Goal: Task Accomplishment & Management: Use online tool/utility

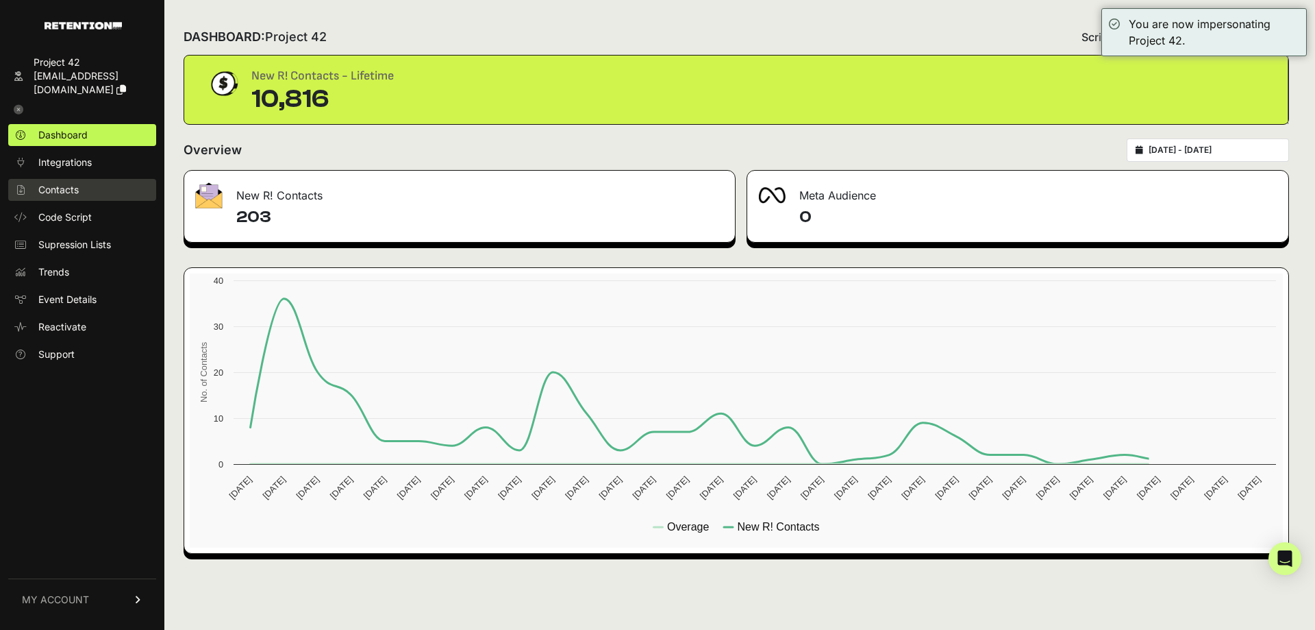
click at [82, 179] on link "Contacts" at bounding box center [82, 190] width 148 height 22
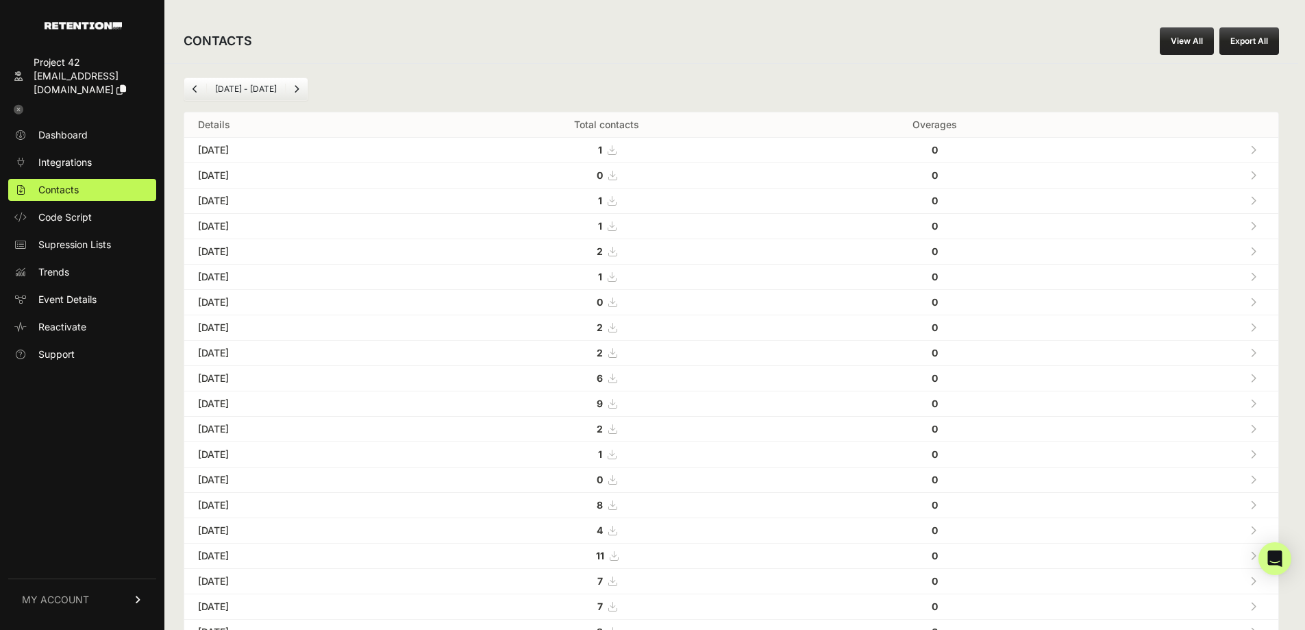
click at [1185, 40] on link "View All" at bounding box center [1187, 40] width 54 height 27
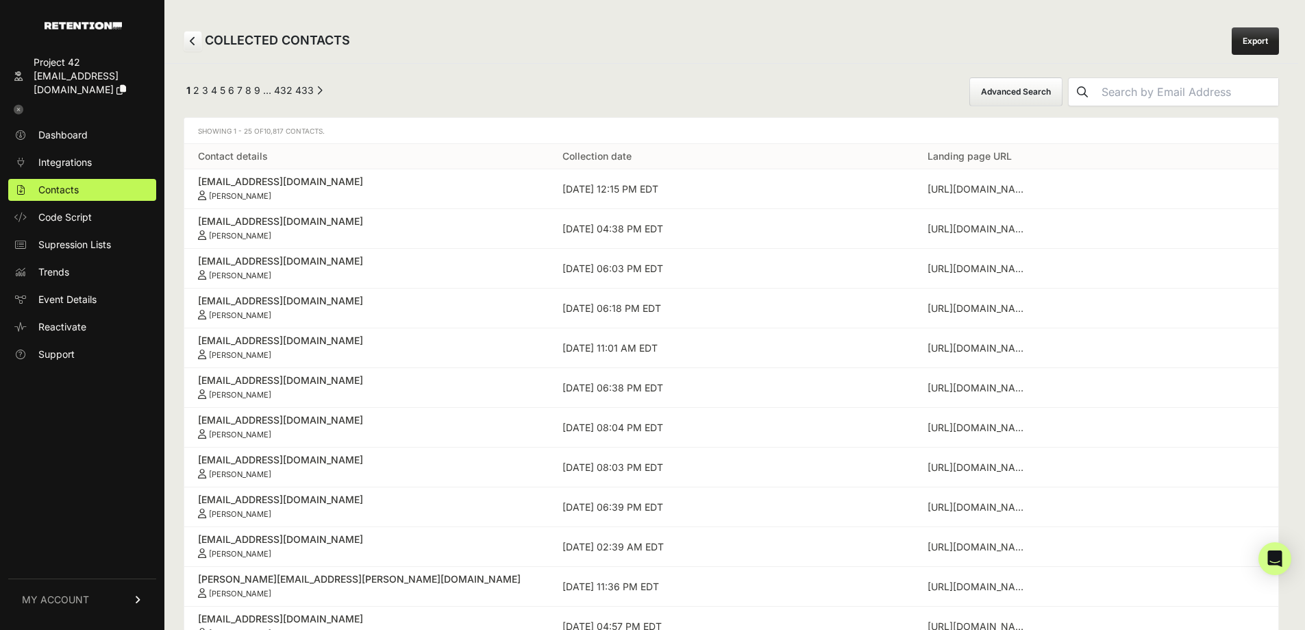
click at [1047, 89] on button "Advanced Search" at bounding box center [1015, 91] width 93 height 29
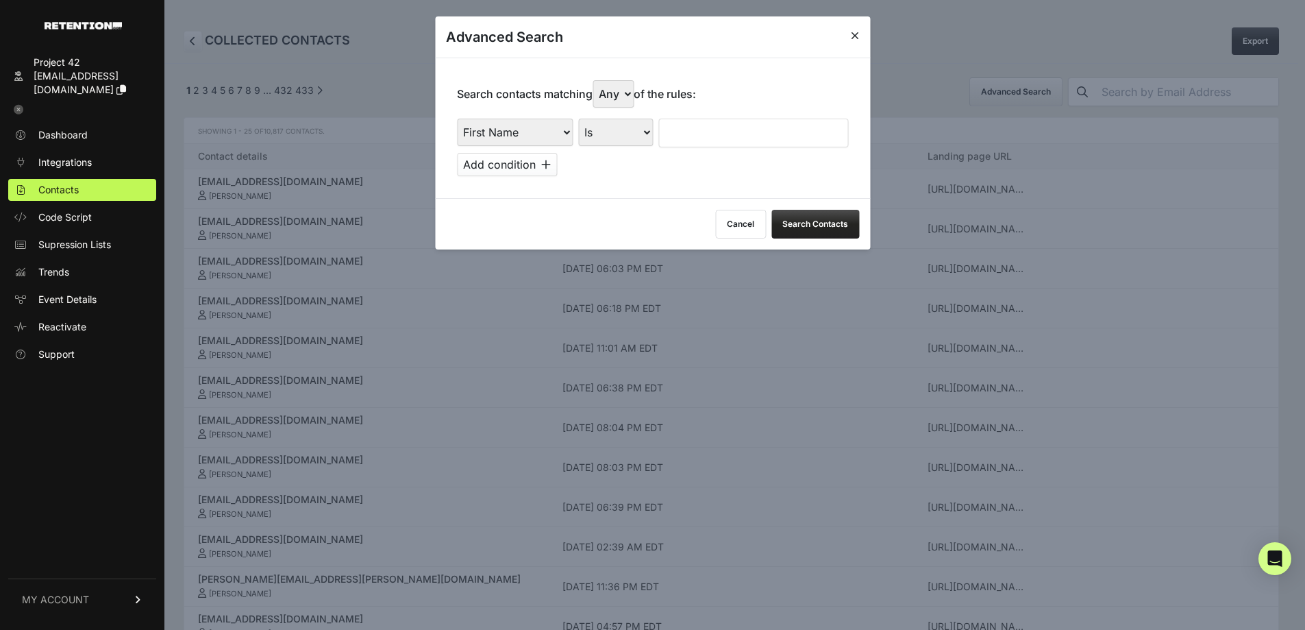
click at [521, 136] on select "First Name Last Name State City Email Email Domain Landing Domain Landing Page …" at bounding box center [515, 132] width 116 height 27
select select "file_date"
click at [457, 119] on select "First Name Last Name State City Email Email Domain Landing Domain Landing Page …" at bounding box center [515, 132] width 116 height 27
drag, startPoint x: 616, startPoint y: 129, endPoint x: 622, endPoint y: 142, distance: 14.4
click at [616, 129] on select "Is on Is between" at bounding box center [616, 132] width 76 height 27
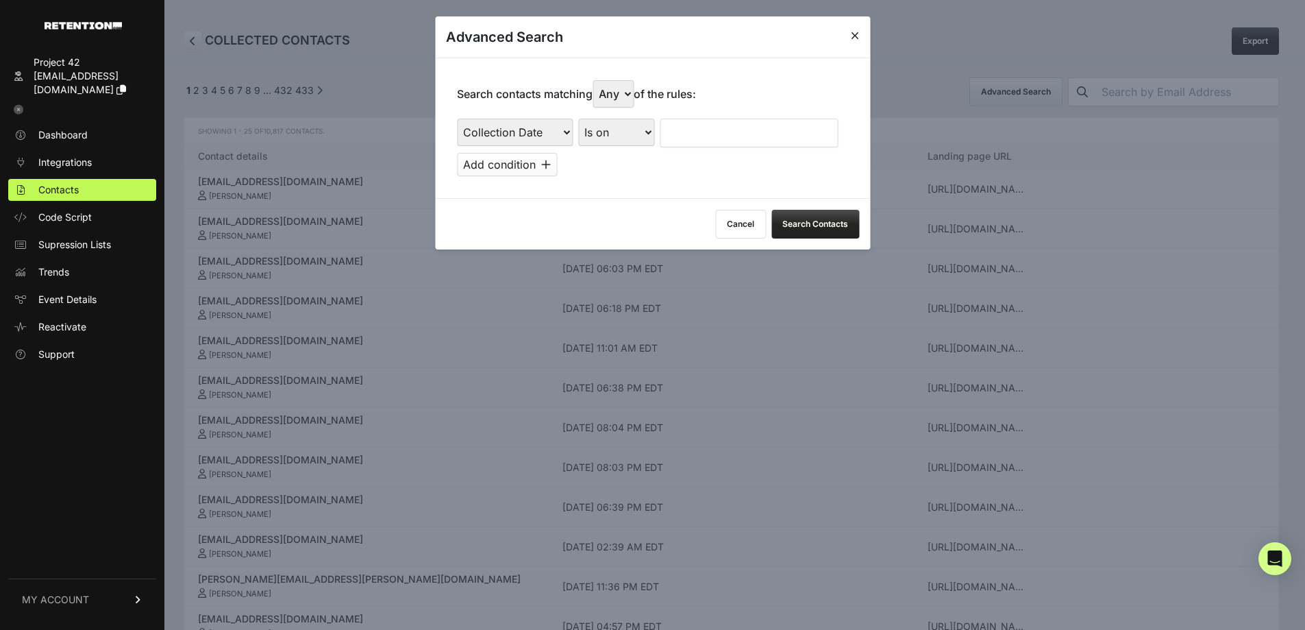
select select "is_between"
click at [579, 119] on select "Is on Is between" at bounding box center [616, 132] width 76 height 27
click at [676, 129] on input "text" at bounding box center [696, 133] width 73 height 29
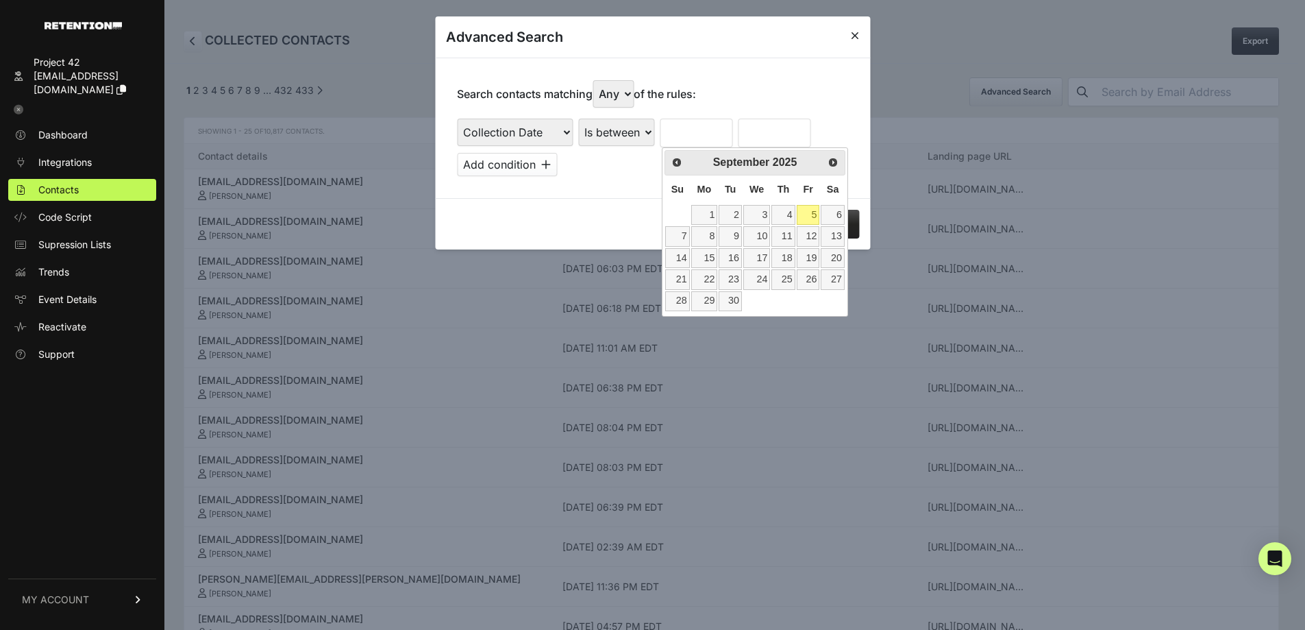
click at [677, 165] on span "Prev" at bounding box center [676, 162] width 11 height 11
click at [810, 212] on link "1" at bounding box center [808, 215] width 23 height 20
type input "08/01/2025"
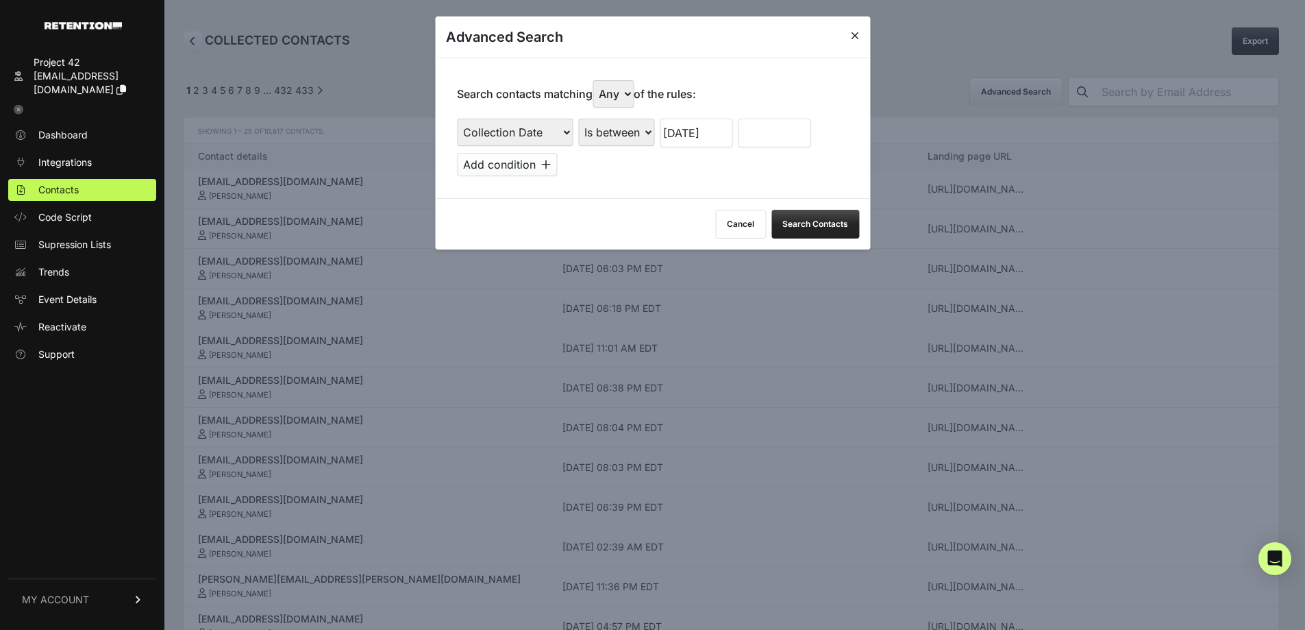
click at [752, 128] on input "text" at bounding box center [774, 133] width 73 height 29
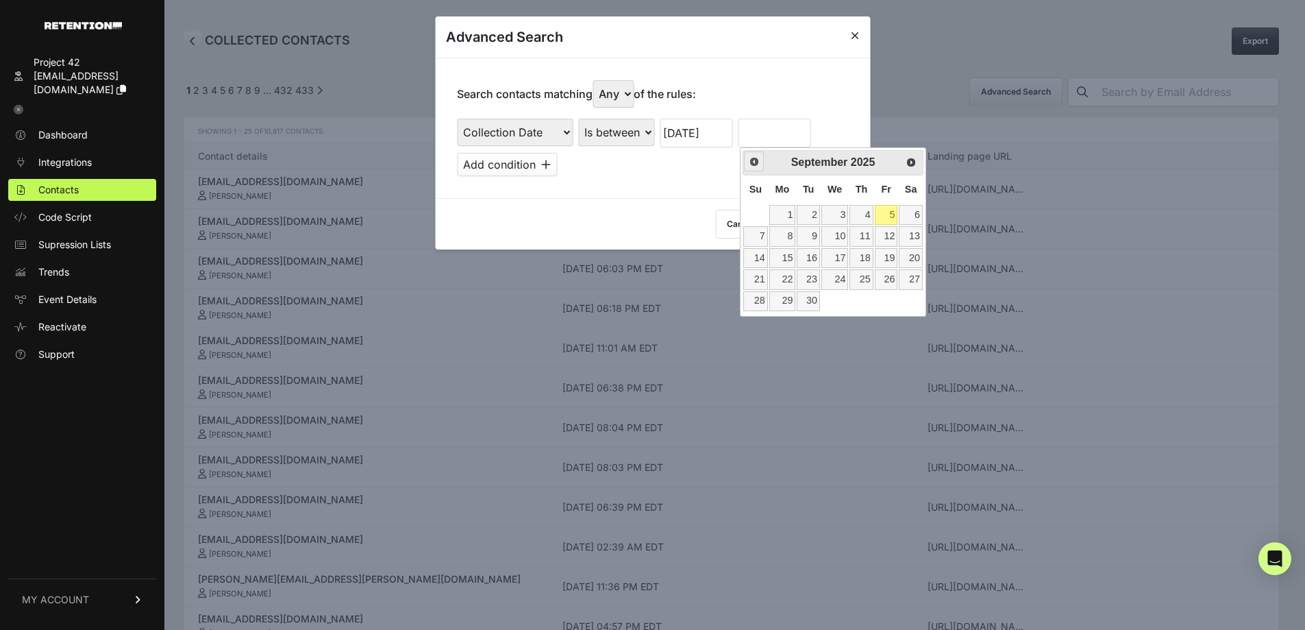
click at [754, 163] on span "Prev" at bounding box center [754, 161] width 11 height 11
click at [872, 236] on link "7" at bounding box center [861, 236] width 23 height 20
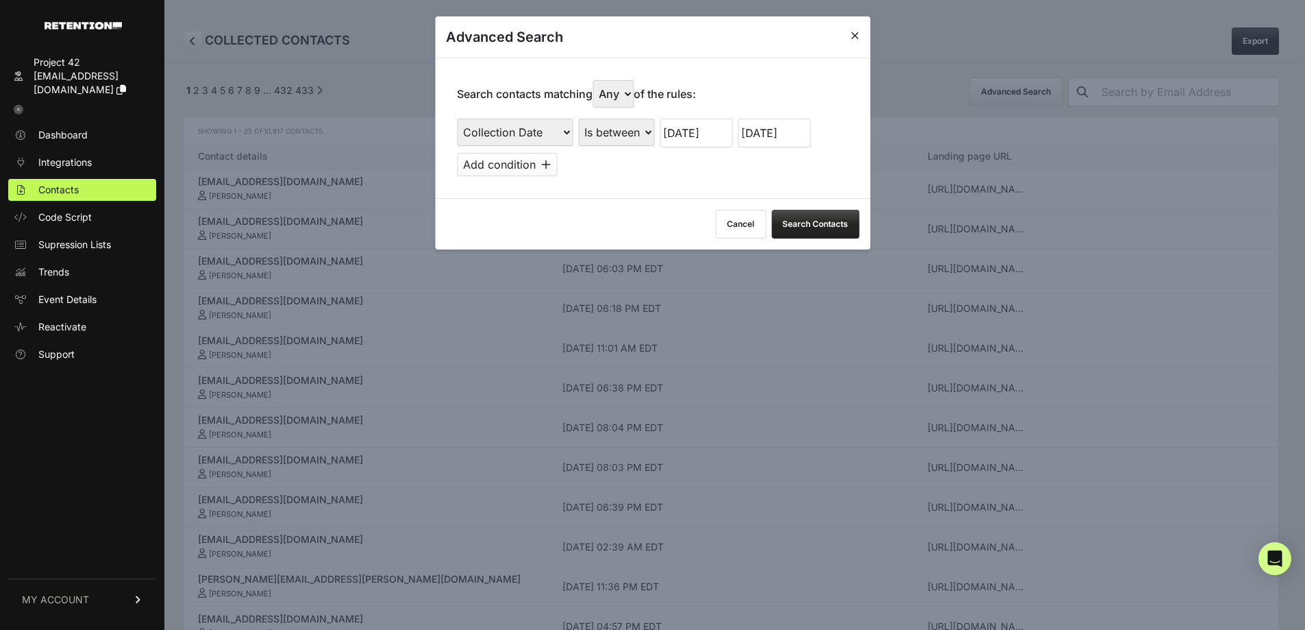
click at [824, 230] on button "Search Contacts" at bounding box center [815, 224] width 88 height 29
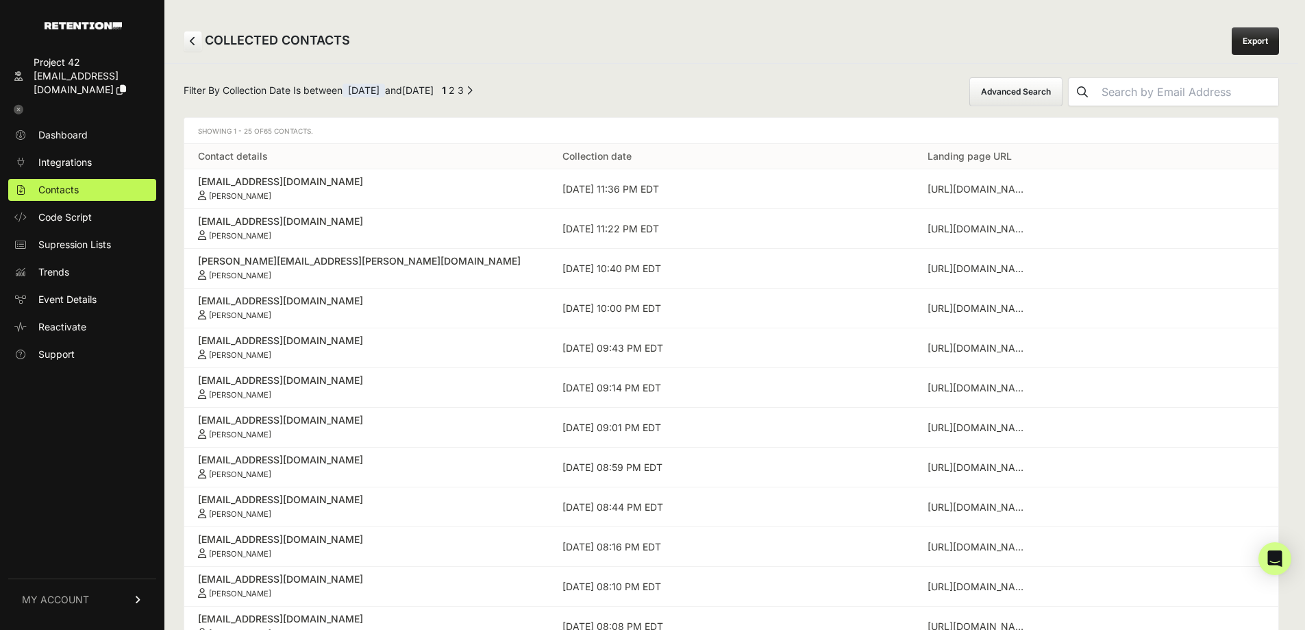
drag, startPoint x: 1048, startPoint y: 89, endPoint x: 1041, endPoint y: 100, distance: 12.9
click at [1048, 89] on button "Advanced Search" at bounding box center [1015, 91] width 93 height 29
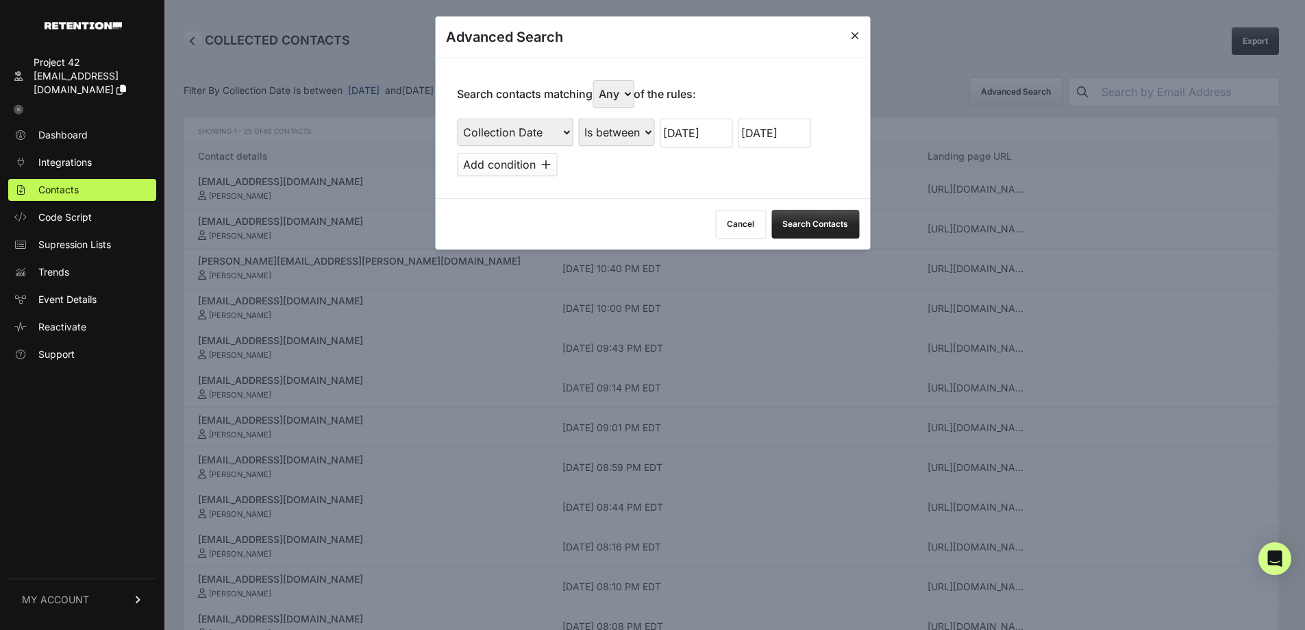
click at [784, 141] on input "08/07/2025" at bounding box center [774, 133] width 73 height 29
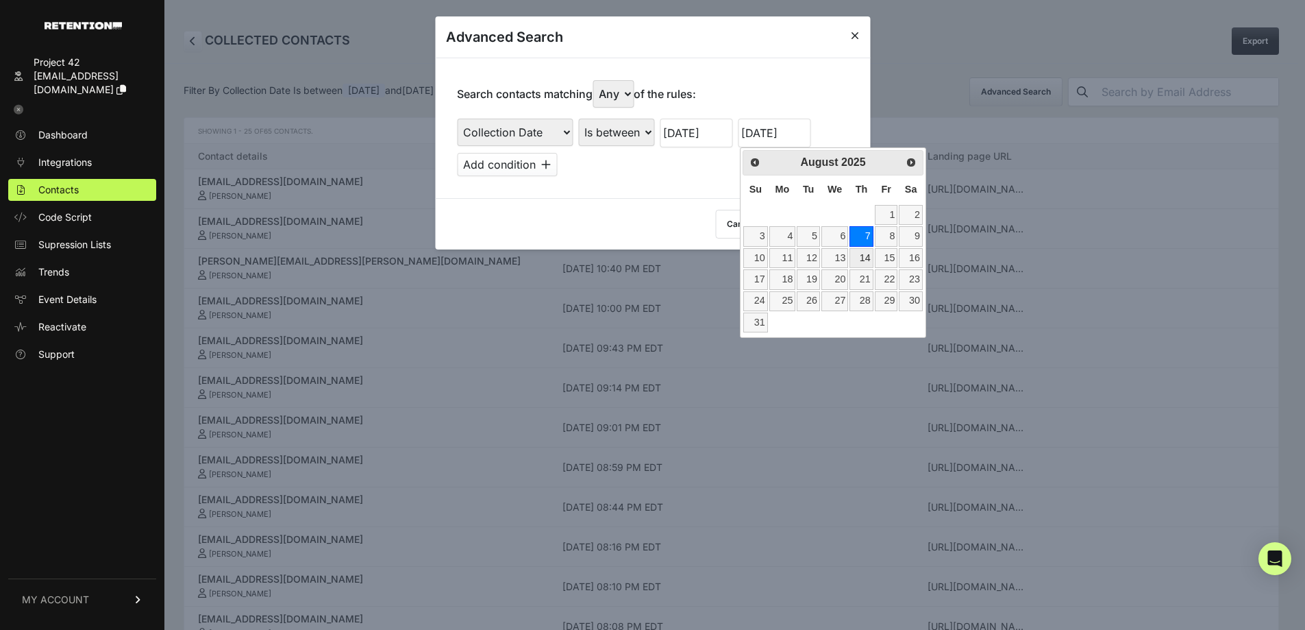
click at [859, 257] on link "14" at bounding box center [861, 258] width 23 height 20
type input "08/14/2025"
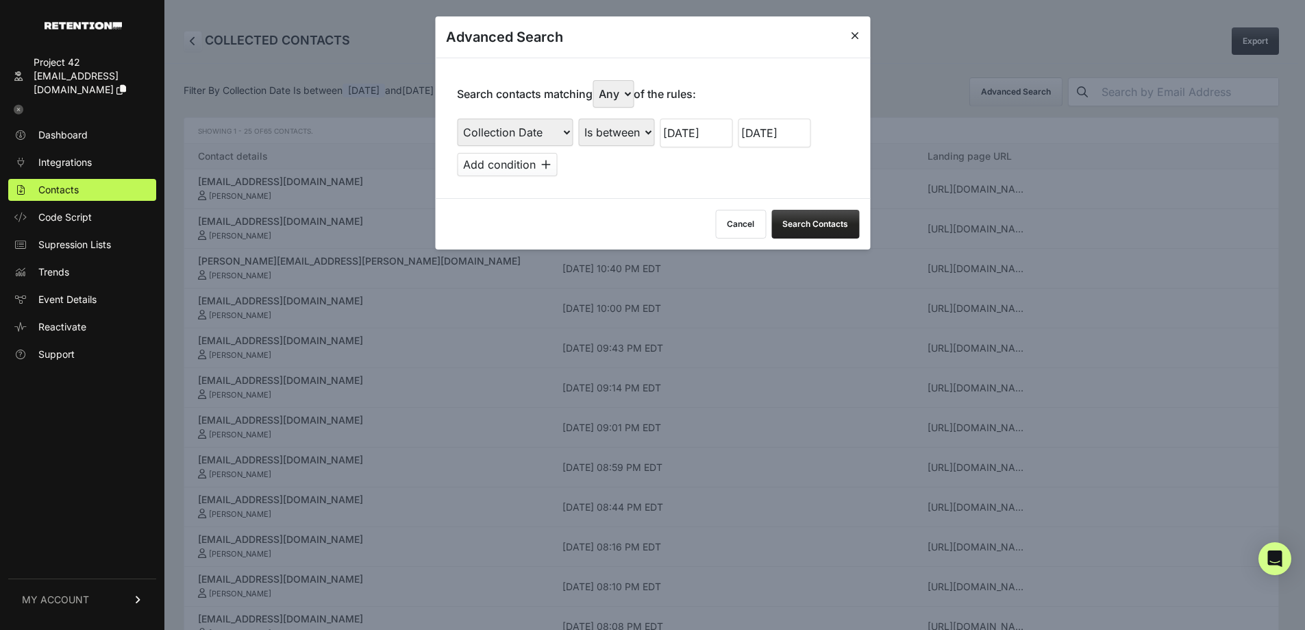
click at [695, 122] on input "08/01/2025" at bounding box center [696, 133] width 73 height 29
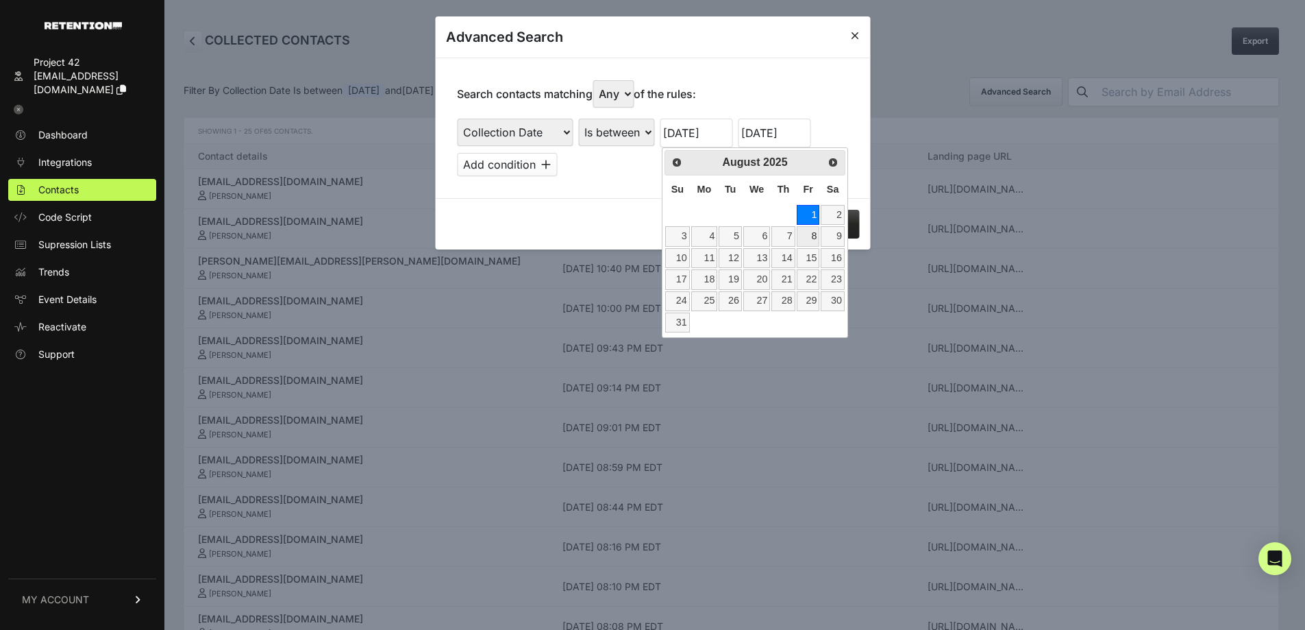
click at [806, 236] on link "8" at bounding box center [808, 236] width 23 height 20
type input "08/08/2025"
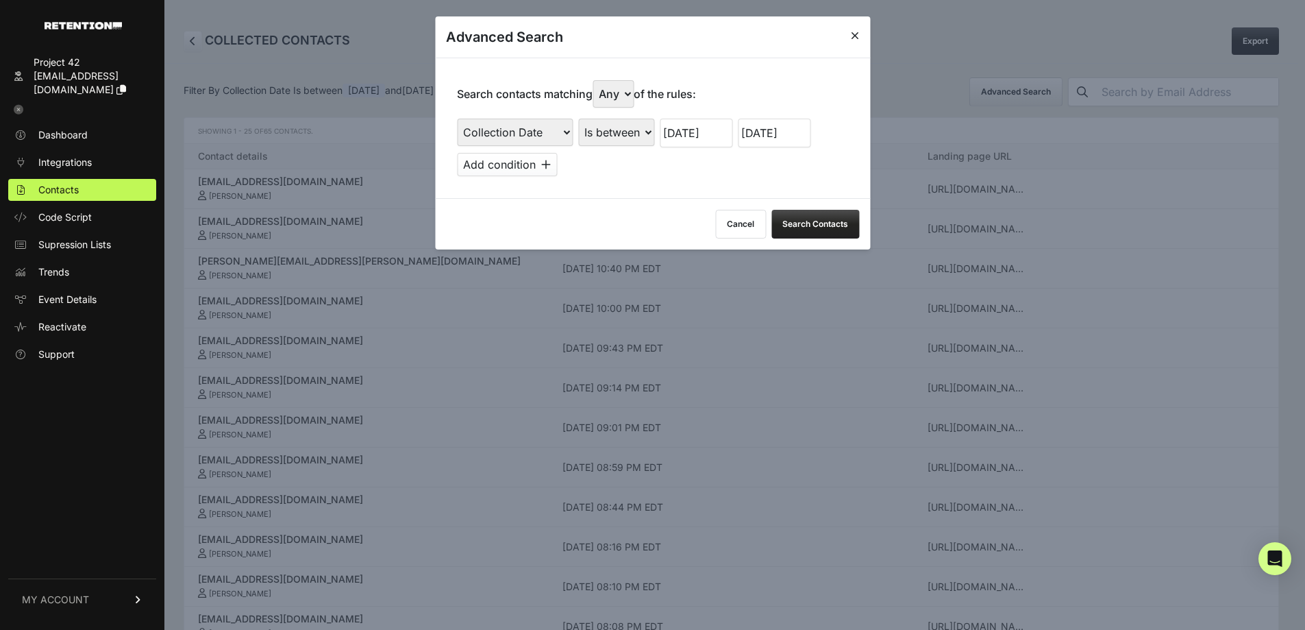
click at [810, 221] on button "Search Contacts" at bounding box center [815, 224] width 88 height 29
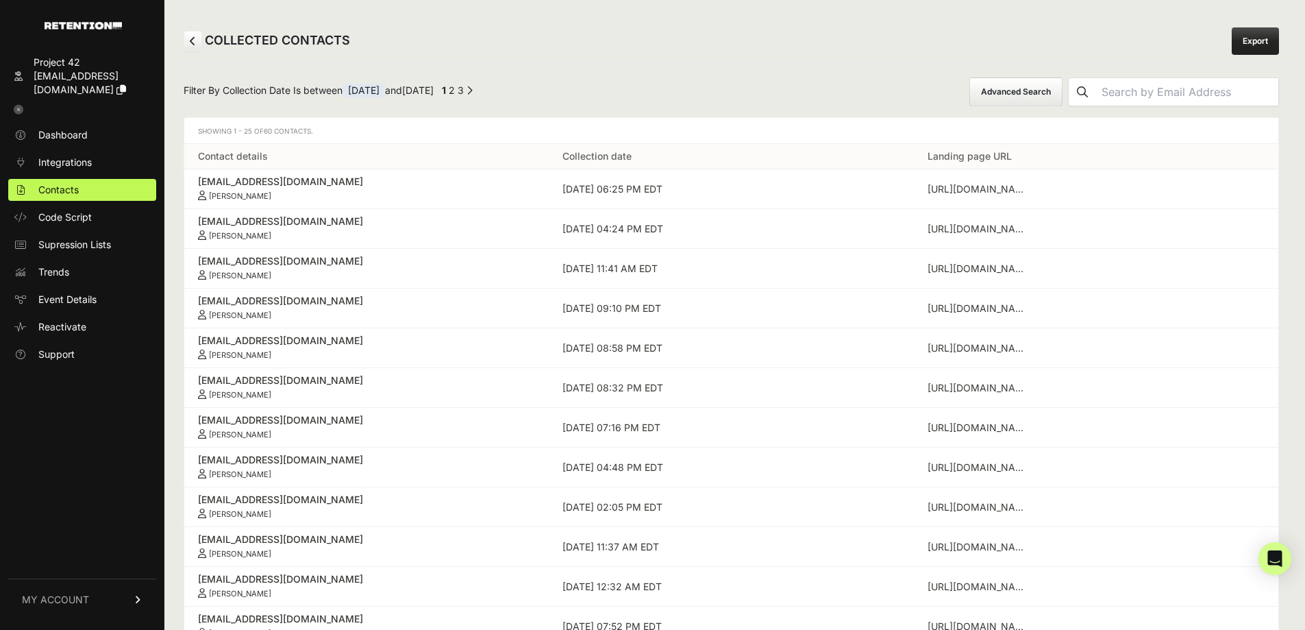
click at [1042, 93] on button "Advanced Search" at bounding box center [1015, 91] width 93 height 29
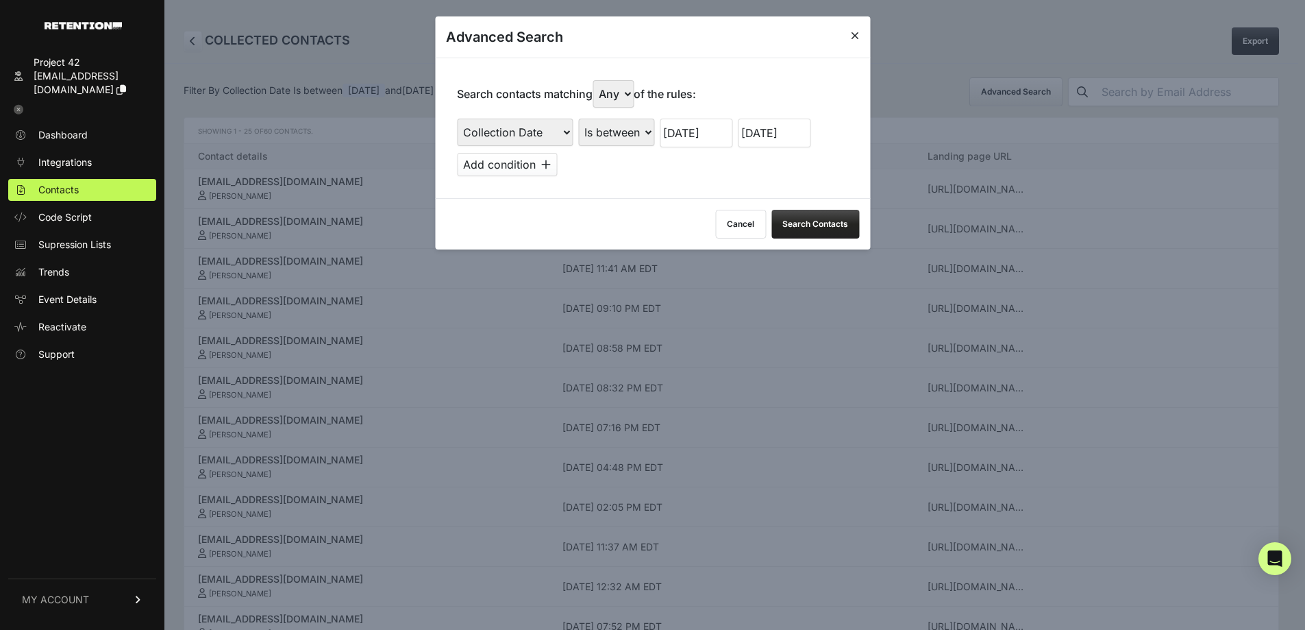
click at [777, 122] on input "08/14/2025" at bounding box center [774, 133] width 73 height 29
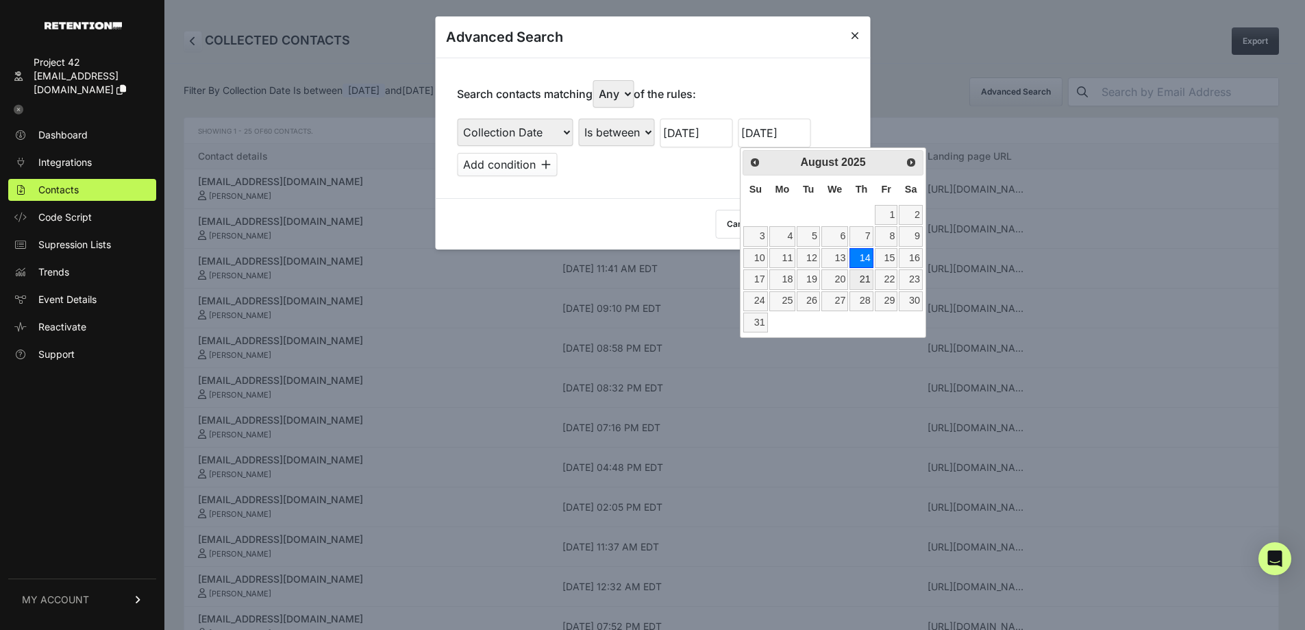
click at [857, 286] on link "21" at bounding box center [861, 279] width 23 height 20
type input "08/21/2025"
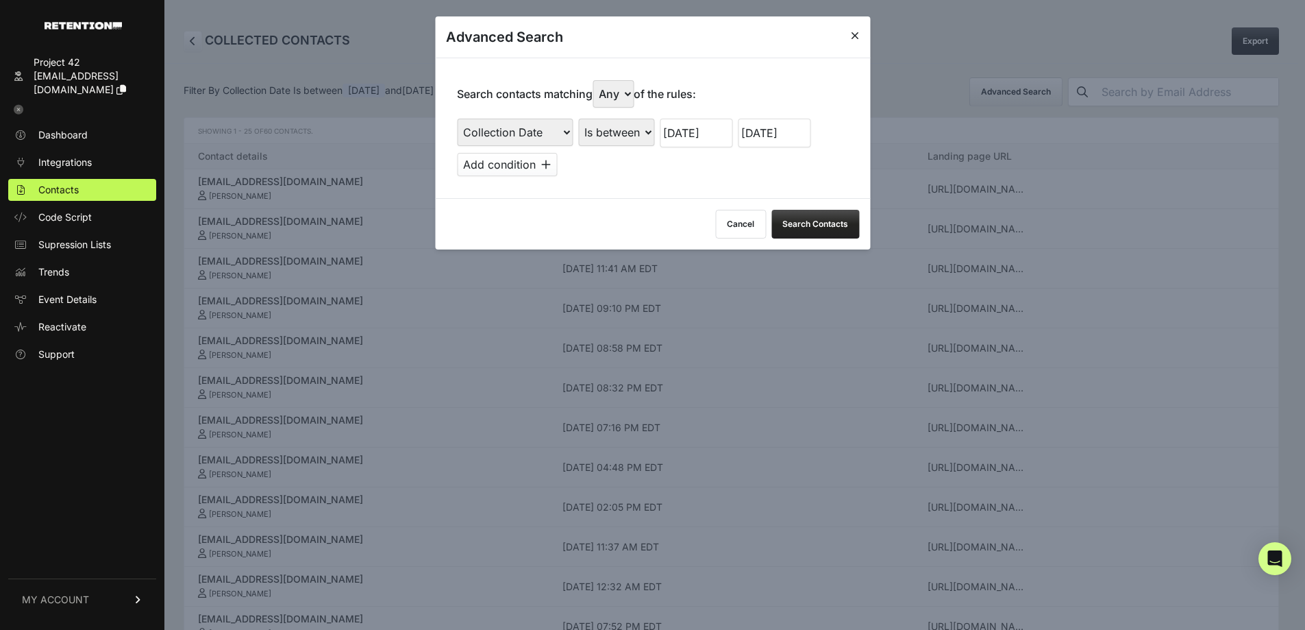
click at [714, 142] on input "08/08/2025" at bounding box center [696, 133] width 73 height 29
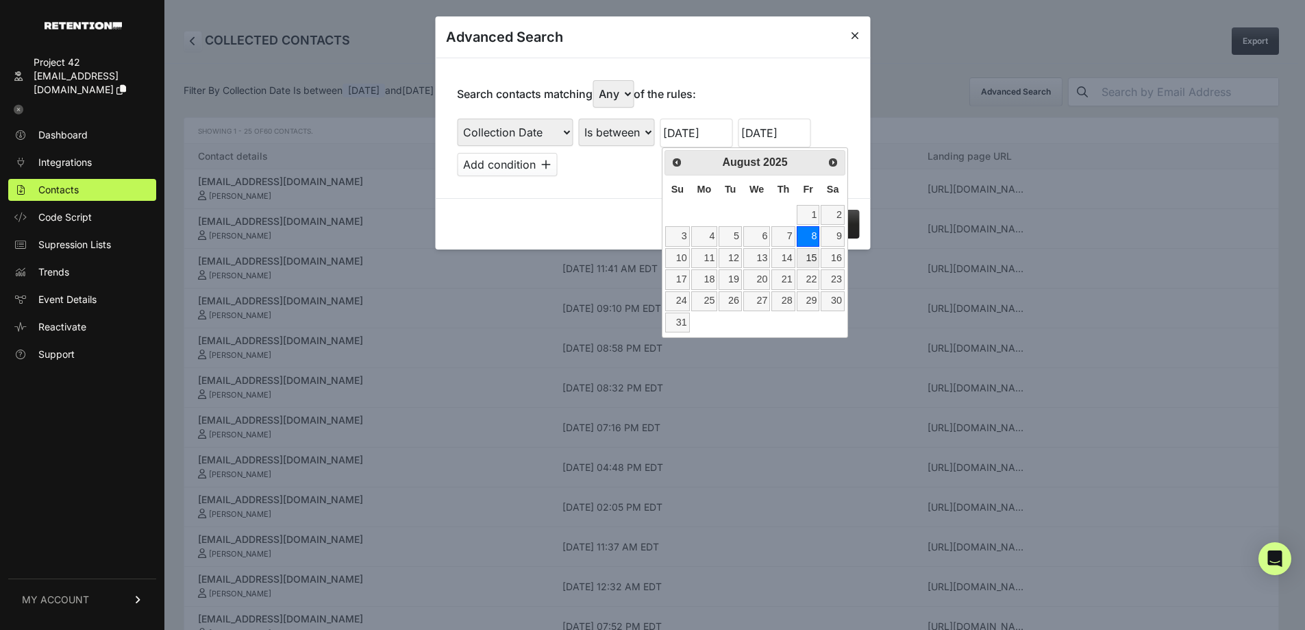
click at [815, 260] on link "15" at bounding box center [808, 258] width 23 height 20
type input "08/15/2025"
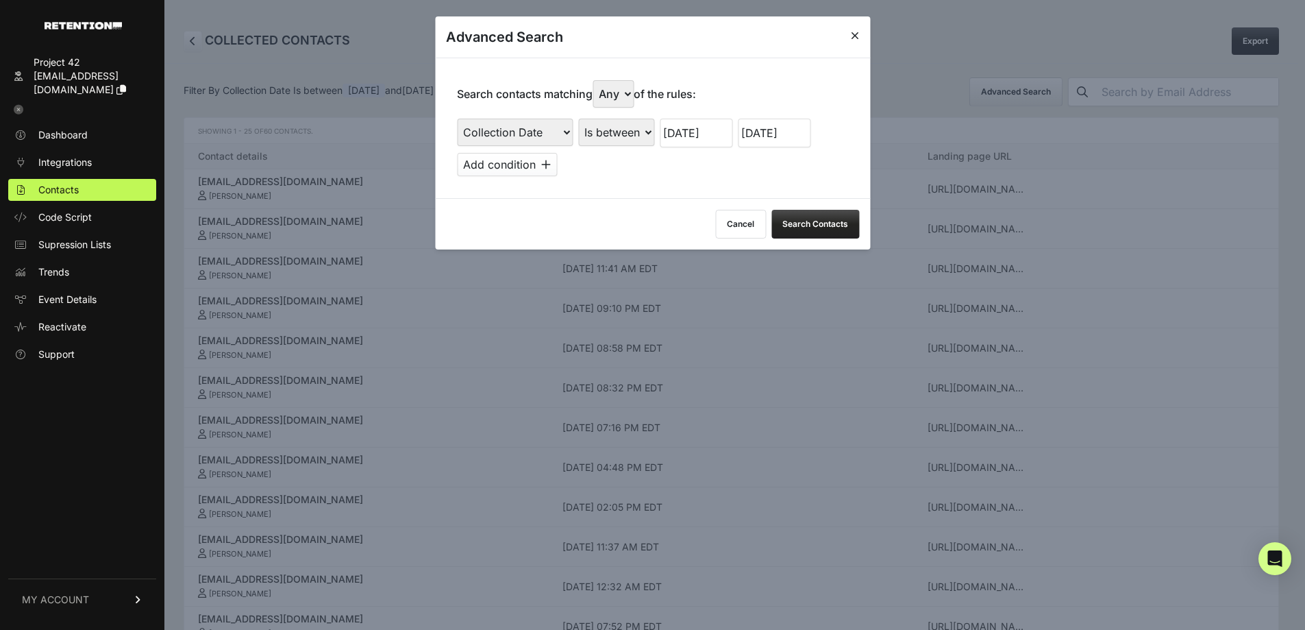
click at [830, 232] on button "Search Contacts" at bounding box center [815, 224] width 88 height 29
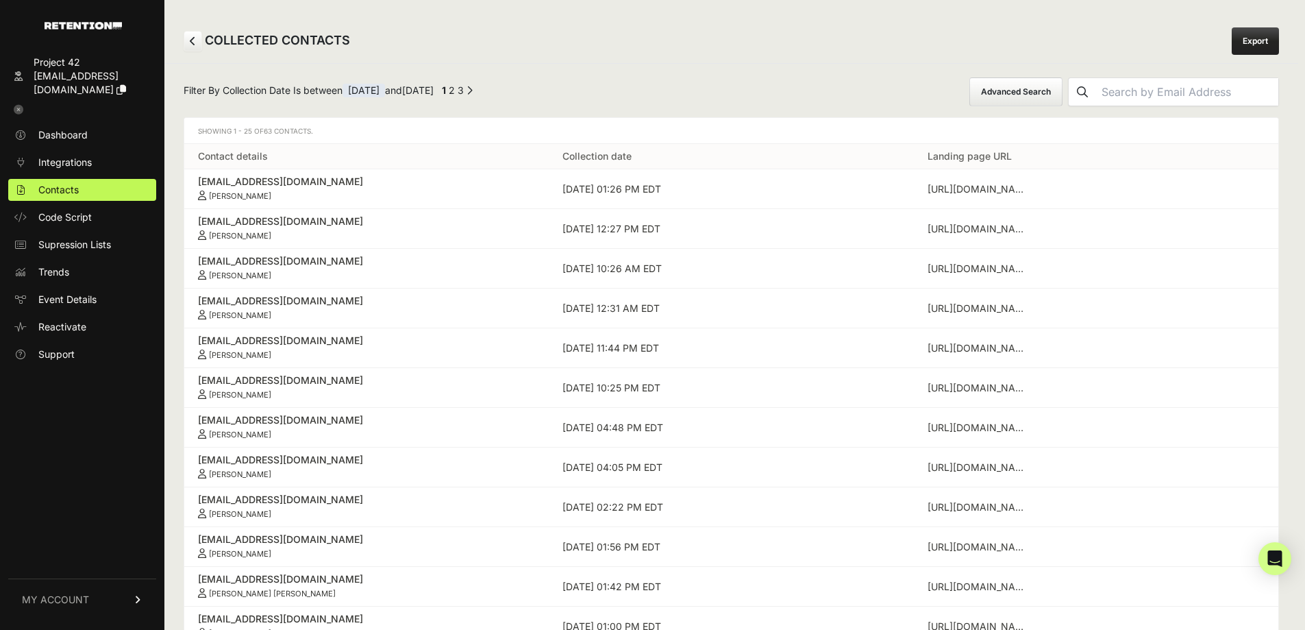
click at [1050, 90] on button "Advanced Search" at bounding box center [1015, 91] width 93 height 29
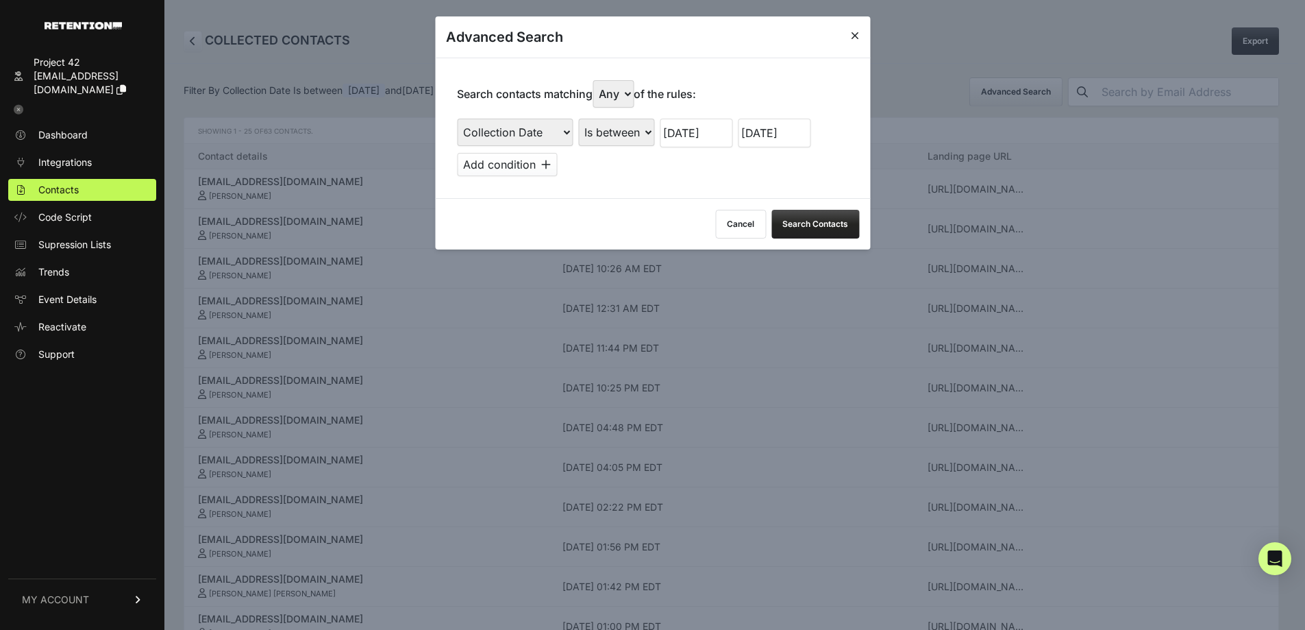
click at [784, 121] on input "08/21/2025" at bounding box center [774, 133] width 73 height 29
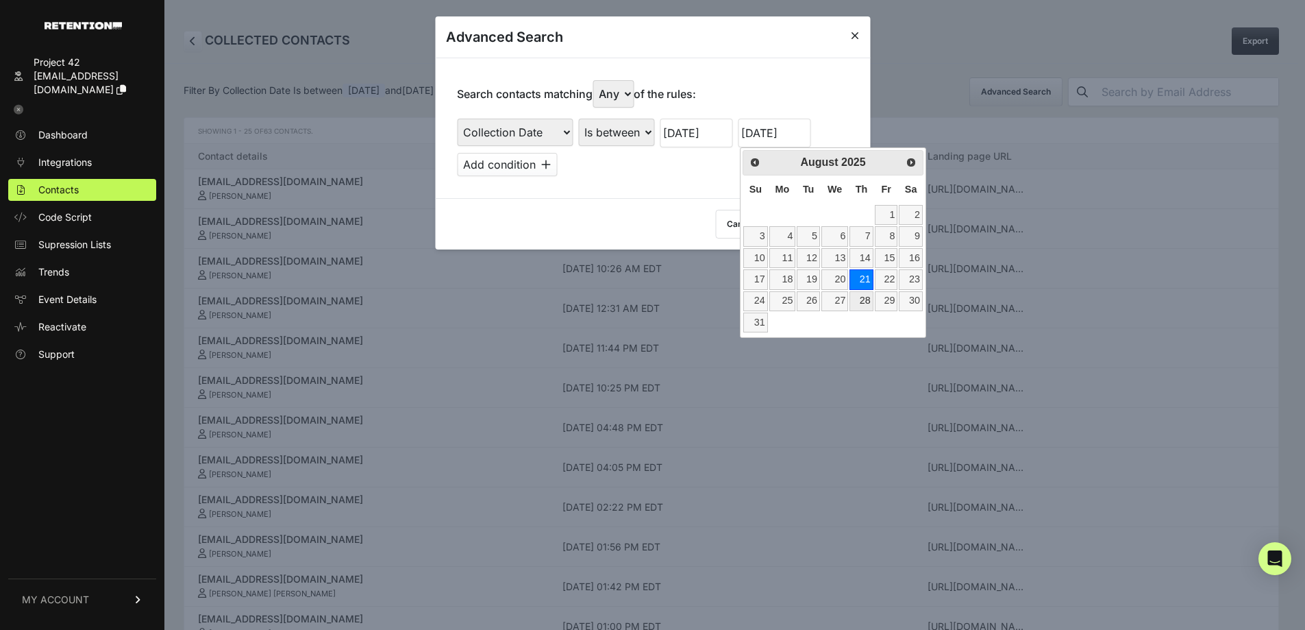
click at [859, 301] on link "28" at bounding box center [861, 301] width 23 height 20
type input "08/28/2025"
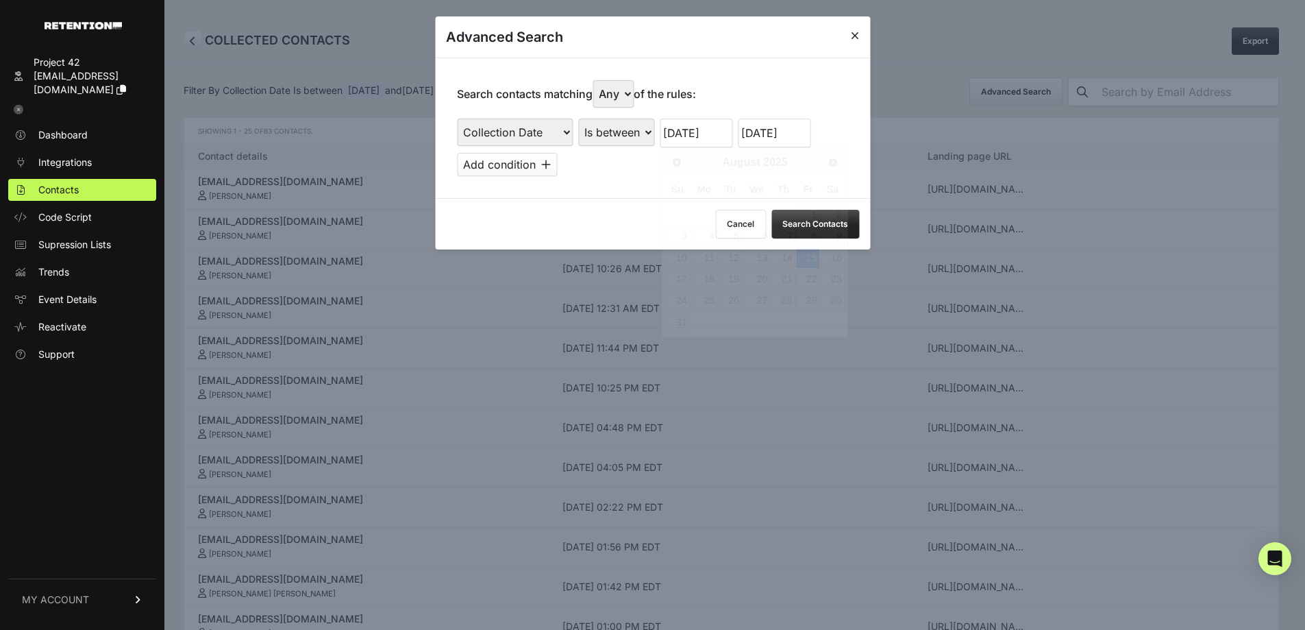
drag, startPoint x: 721, startPoint y: 140, endPoint x: 739, endPoint y: 156, distance: 23.7
click at [721, 139] on input "08/15/2025" at bounding box center [696, 133] width 73 height 29
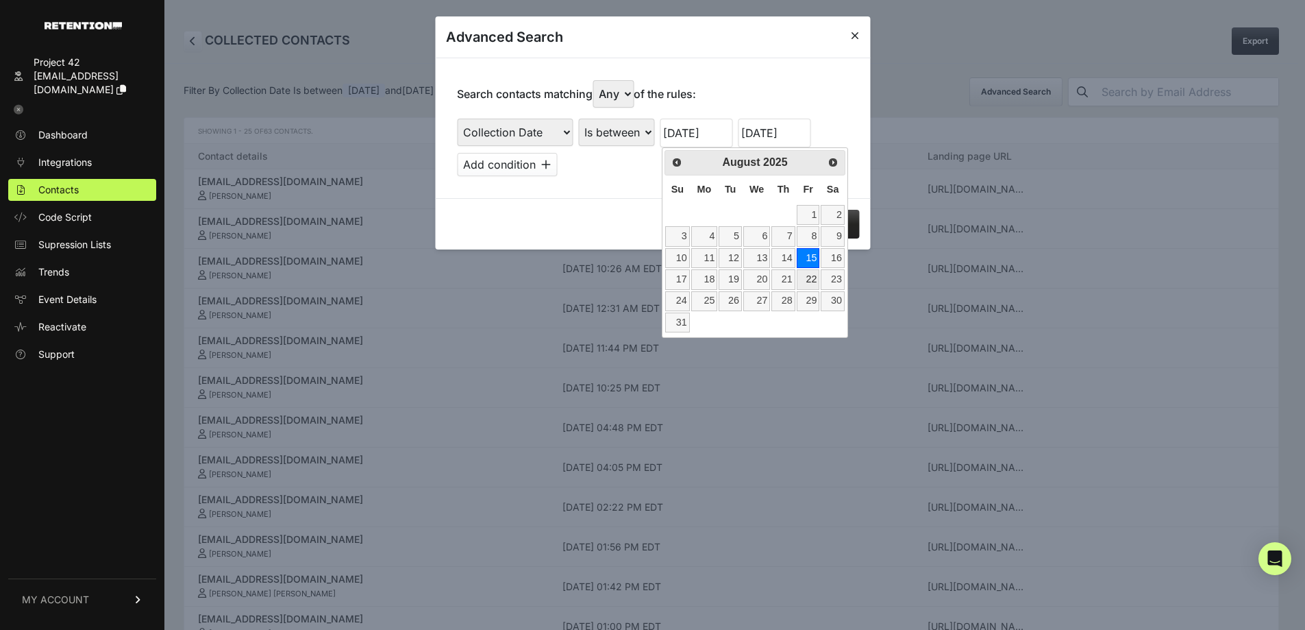
click at [808, 280] on link "22" at bounding box center [808, 279] width 23 height 20
type input "08/22/2025"
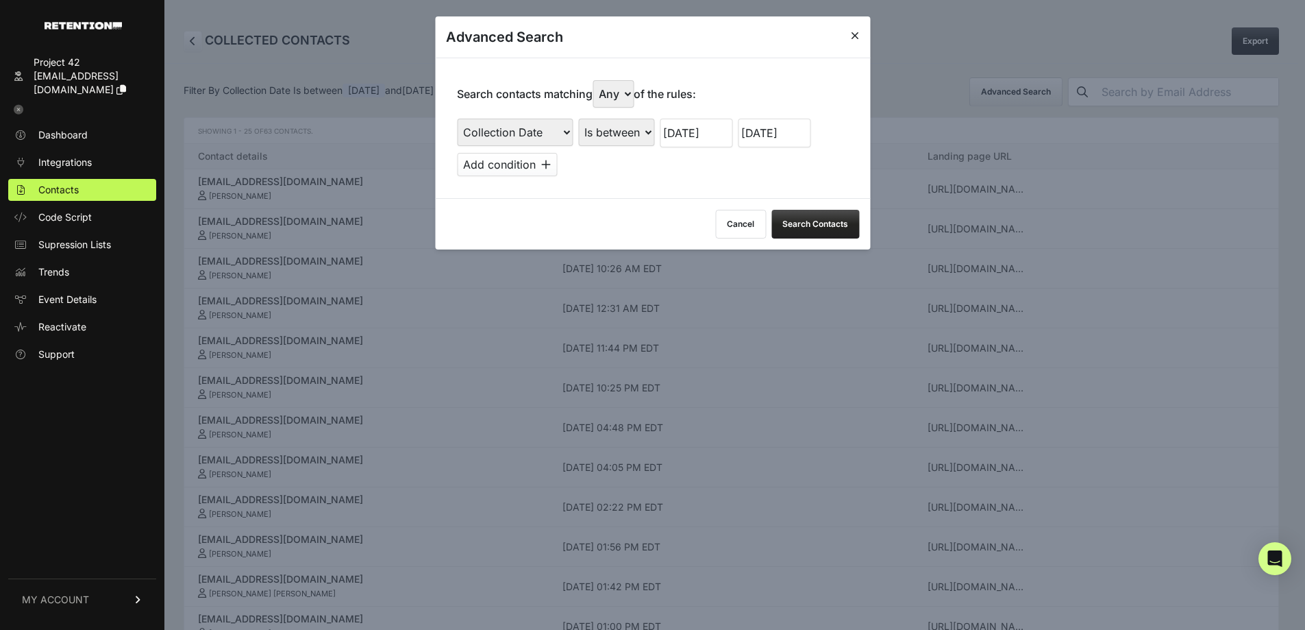
click at [836, 225] on button "Search Contacts" at bounding box center [815, 224] width 88 height 29
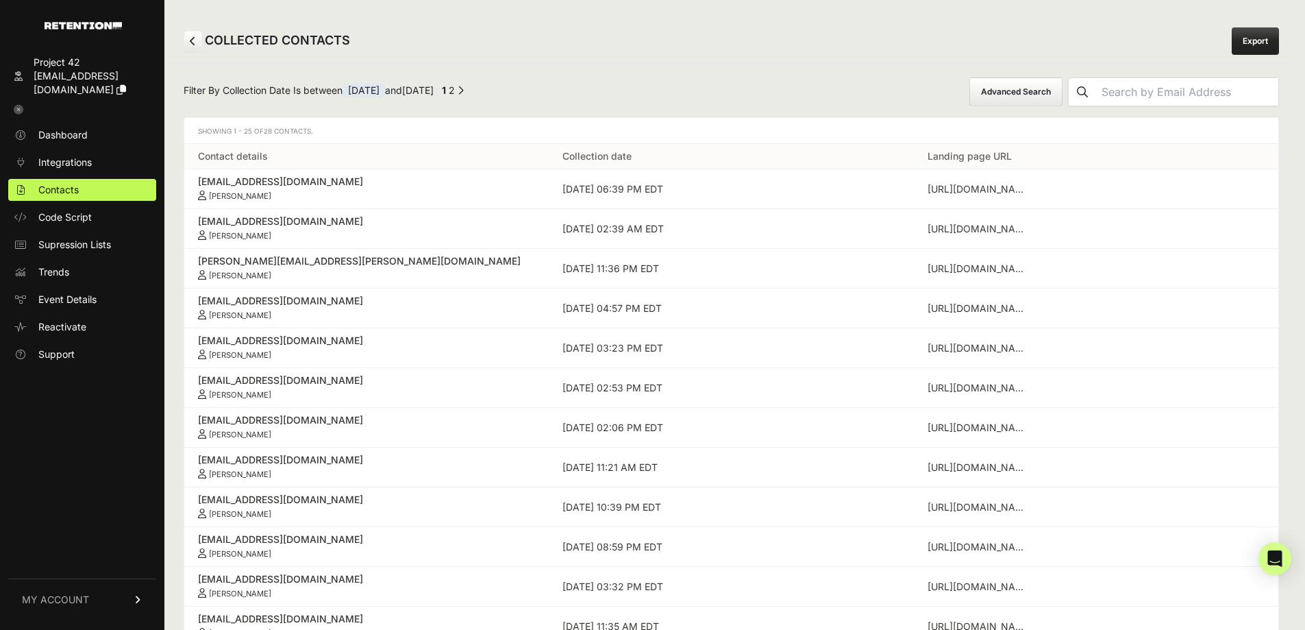
click at [1032, 86] on button "Advanced Search" at bounding box center [1015, 91] width 93 height 29
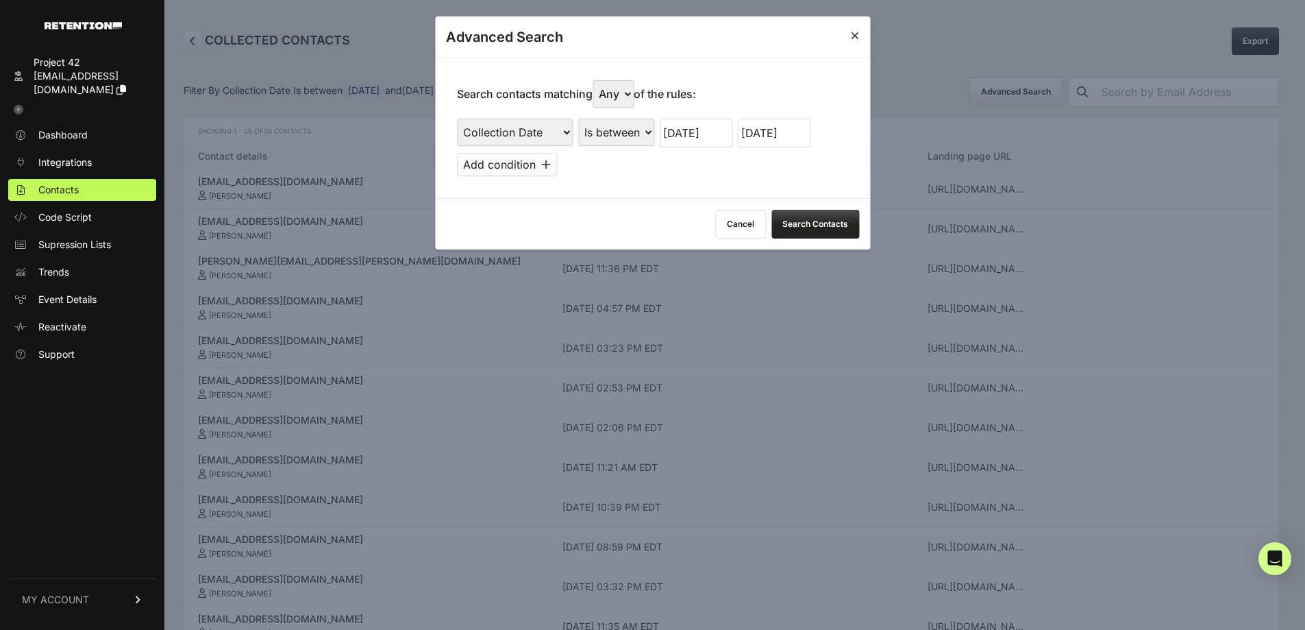
click at [791, 145] on input "08/28/2025" at bounding box center [774, 133] width 73 height 29
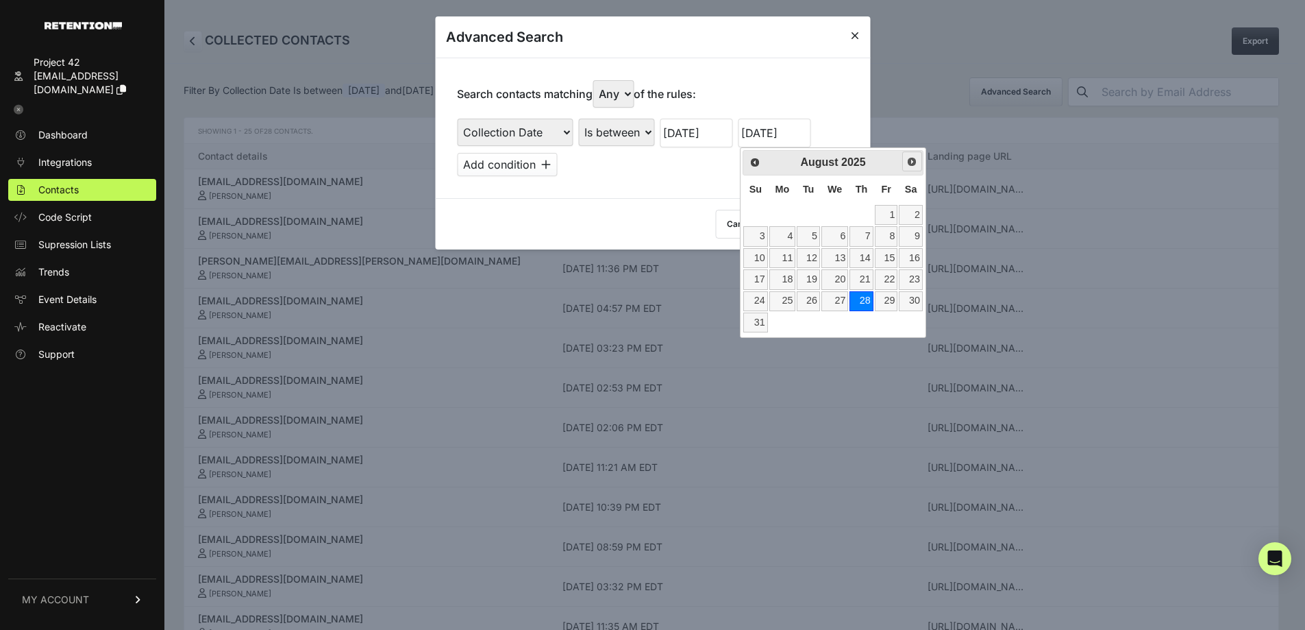
click at [915, 162] on span "Next" at bounding box center [911, 161] width 11 height 11
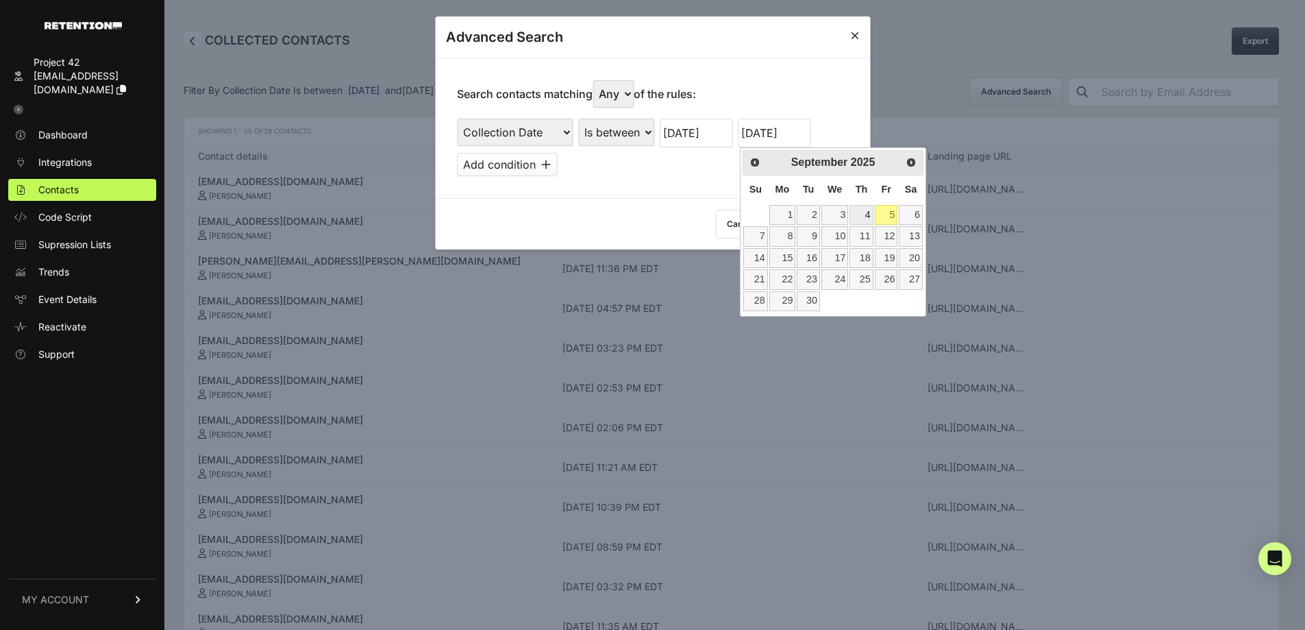
click at [858, 214] on link "4" at bounding box center [861, 215] width 23 height 20
type input "09/04/2025"
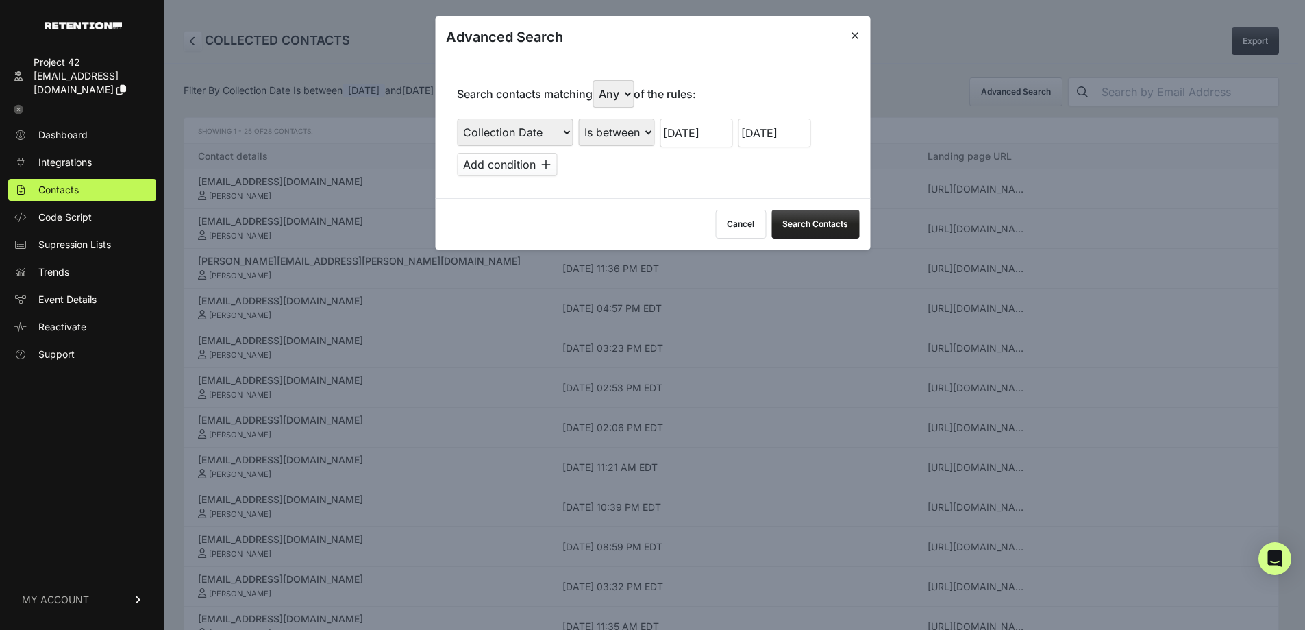
click at [717, 136] on input "08/22/2025" at bounding box center [696, 133] width 73 height 29
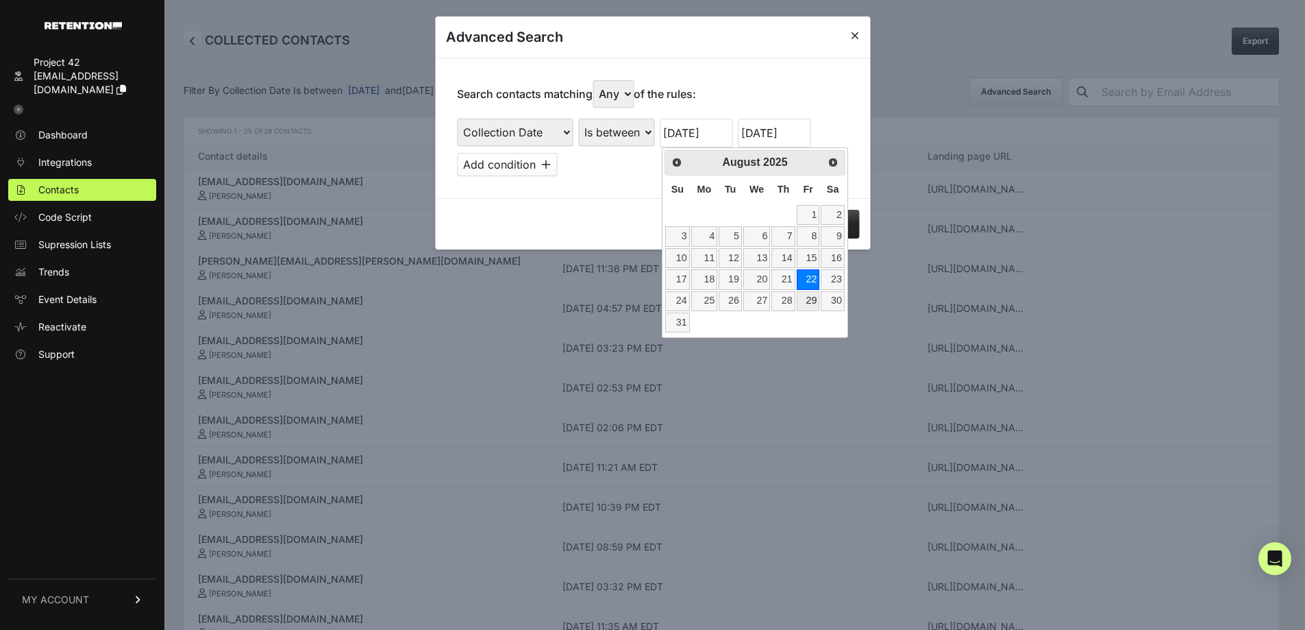
click at [810, 301] on link "29" at bounding box center [808, 301] width 23 height 20
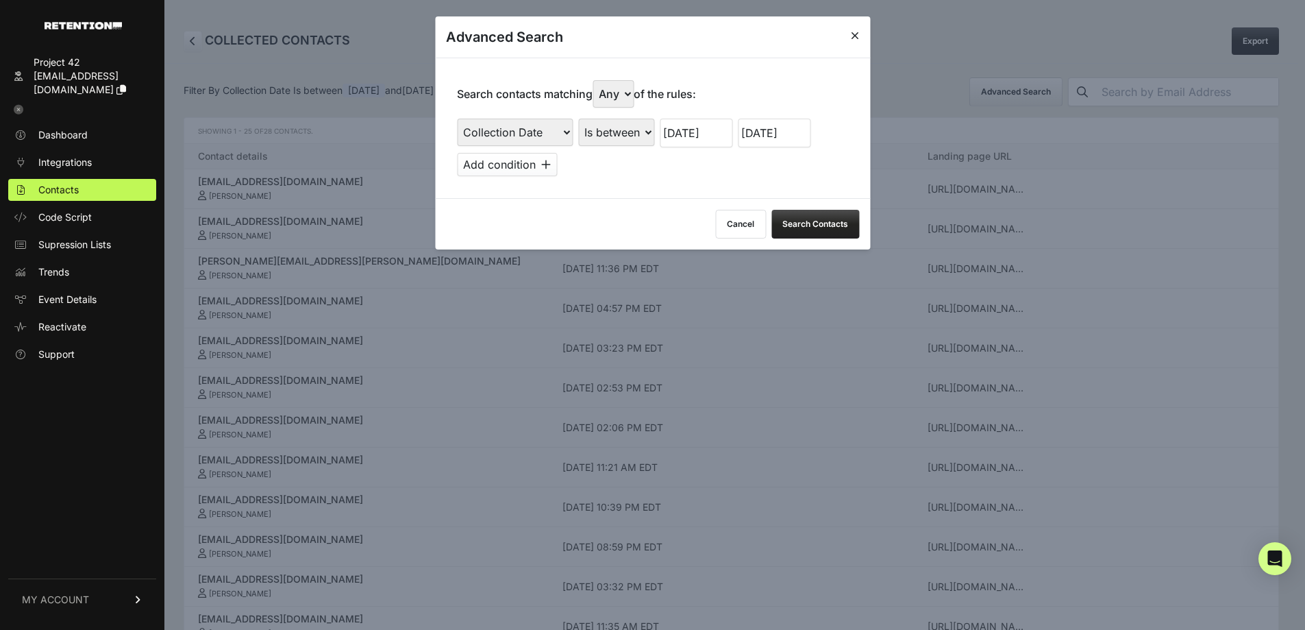
click at [804, 223] on button "Search Contacts" at bounding box center [815, 224] width 88 height 29
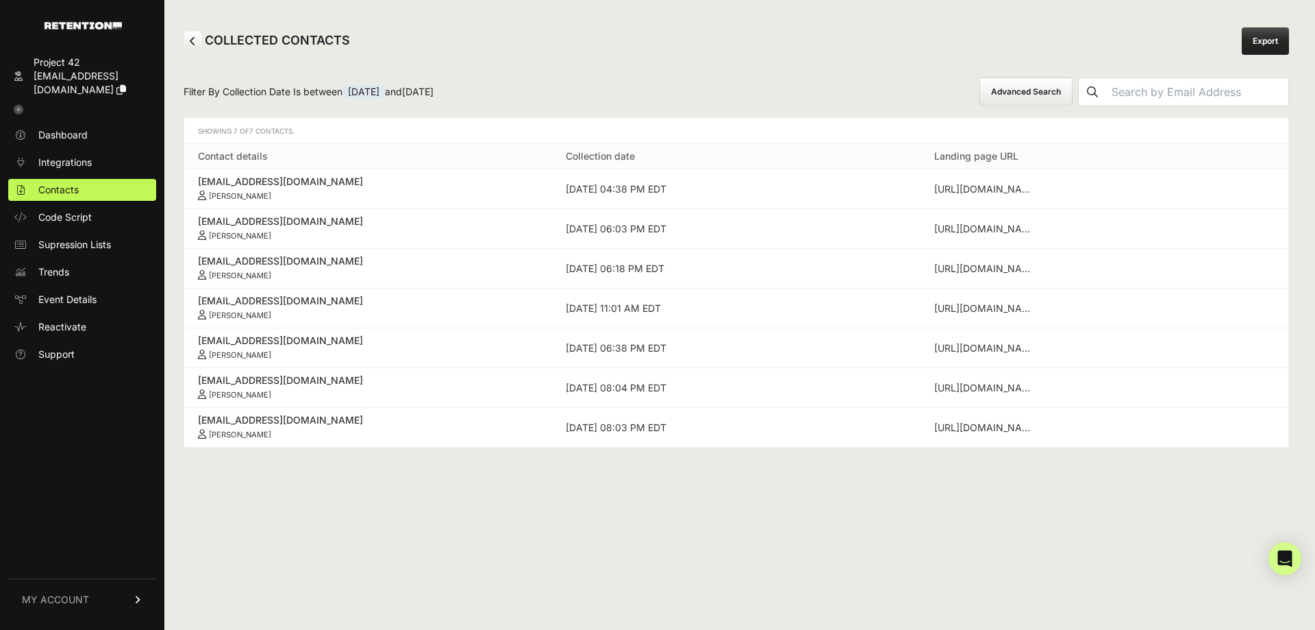
click at [1033, 82] on button "Advanced Search" at bounding box center [1026, 91] width 93 height 29
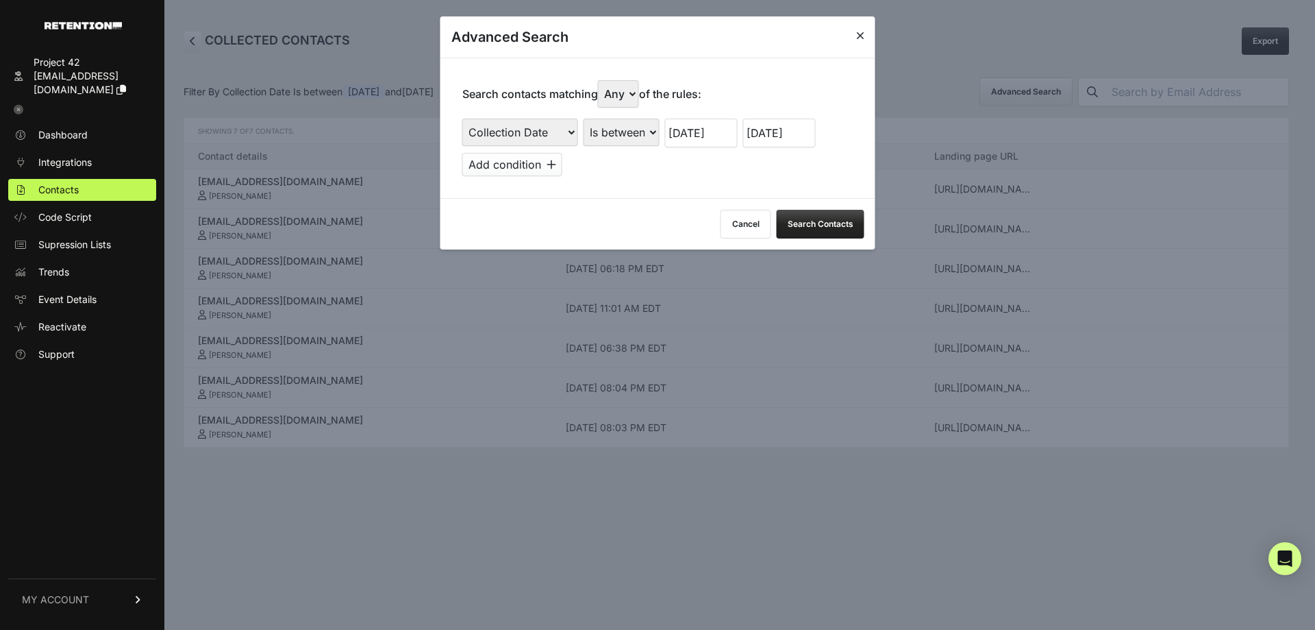
click at [690, 136] on input "08/29/2025" at bounding box center [701, 133] width 73 height 29
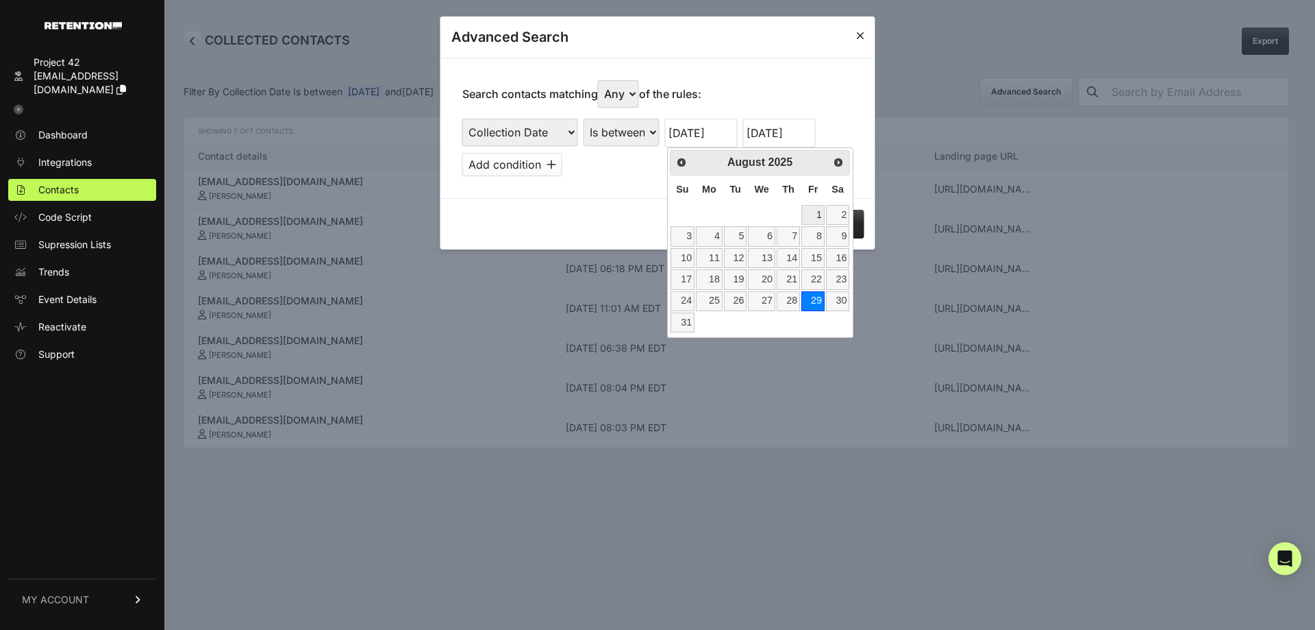
click at [810, 212] on link "1" at bounding box center [813, 215] width 23 height 20
type input "08/01/2025"
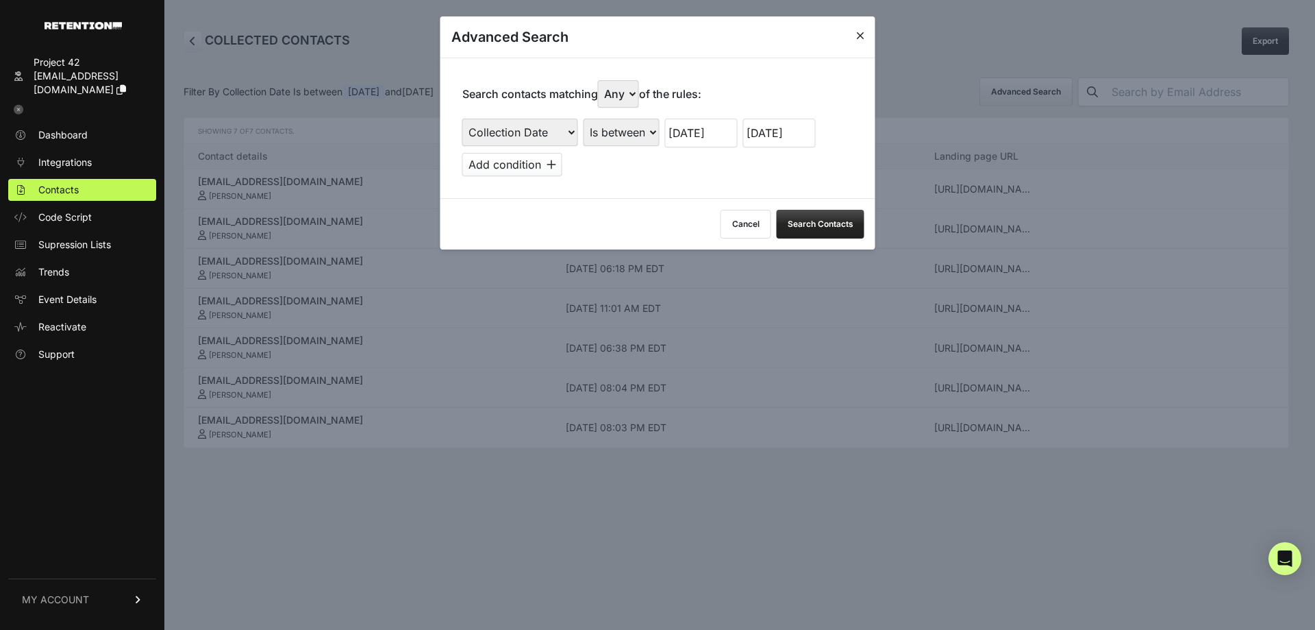
click at [837, 216] on button "Search Contacts" at bounding box center [821, 224] width 88 height 29
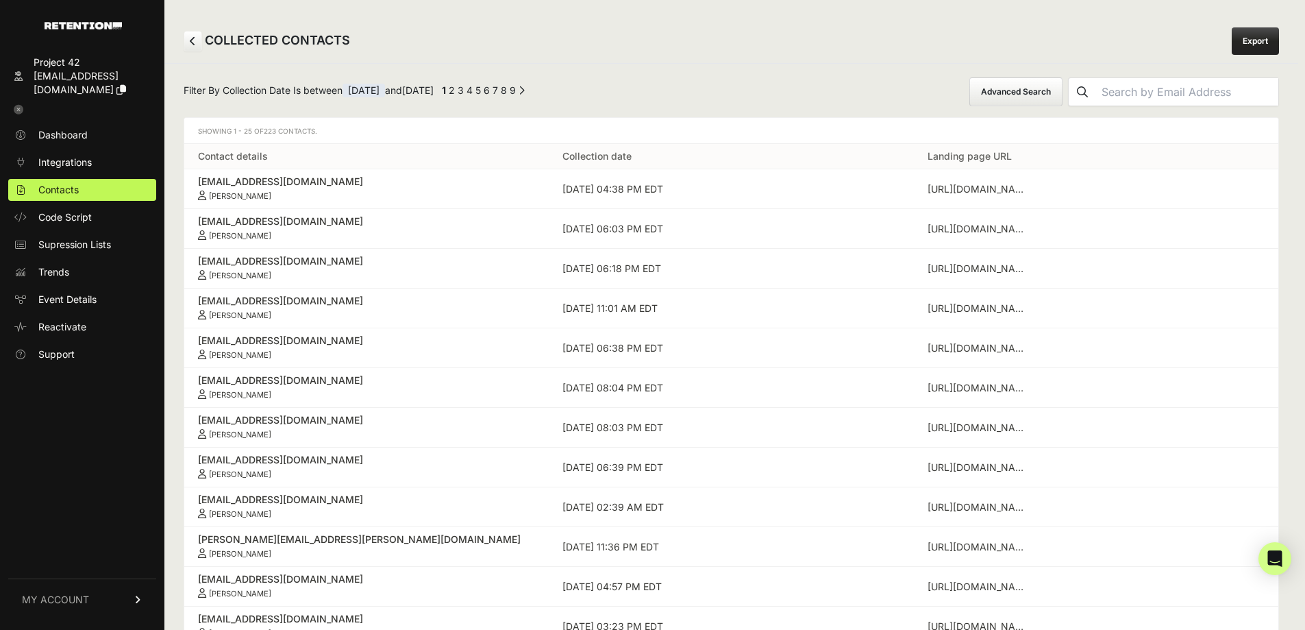
click at [17, 105] on icon at bounding box center [19, 110] width 10 height 10
